Goal: Navigation & Orientation: Understand site structure

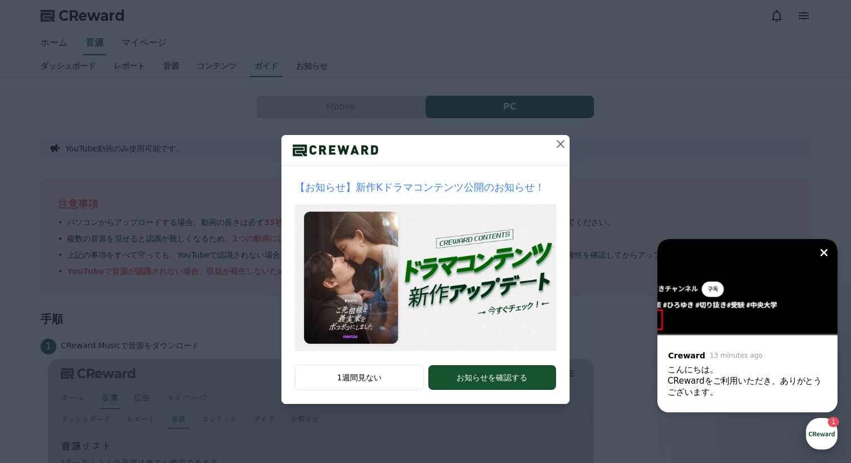
click at [559, 140] on icon at bounding box center [561, 144] width 14 height 14
